Goal: Find specific page/section: Find specific page/section

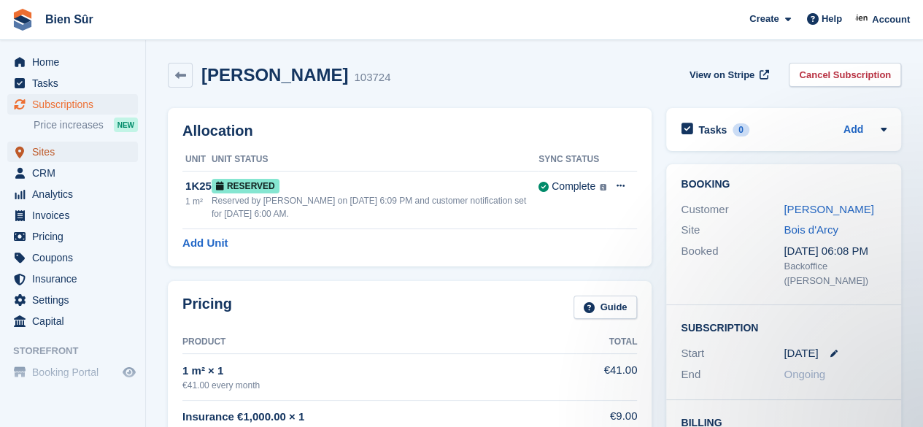
click at [68, 157] on span "Sites" at bounding box center [76, 152] width 88 height 20
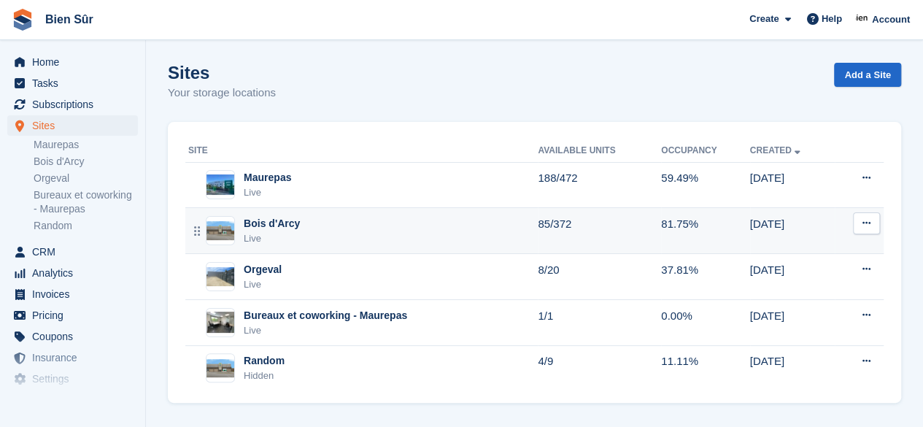
click at [338, 241] on div "Bois d'Arcy Live" at bounding box center [363, 231] width 350 height 30
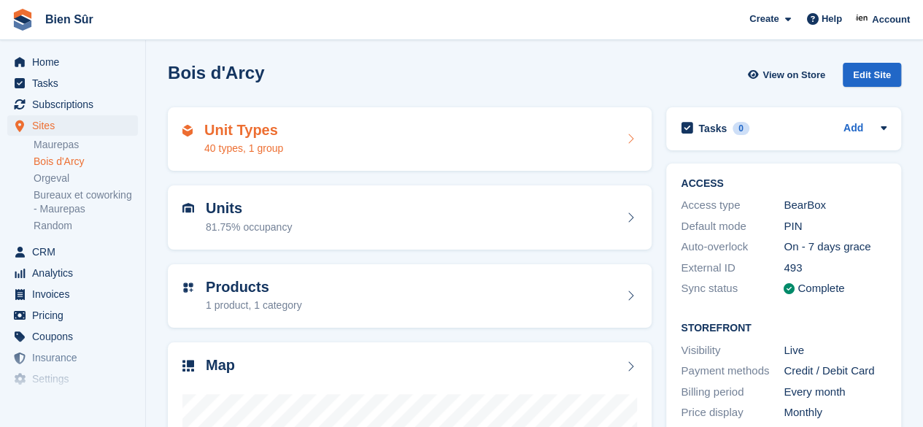
click at [371, 147] on div "Unit Types 40 types, 1 group" at bounding box center [409, 139] width 455 height 35
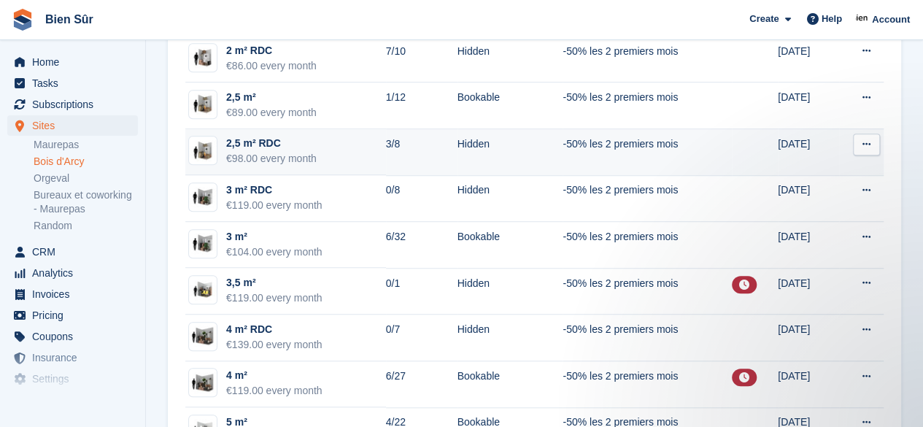
scroll to position [438, 0]
